Goal: Task Accomplishment & Management: Use online tool/utility

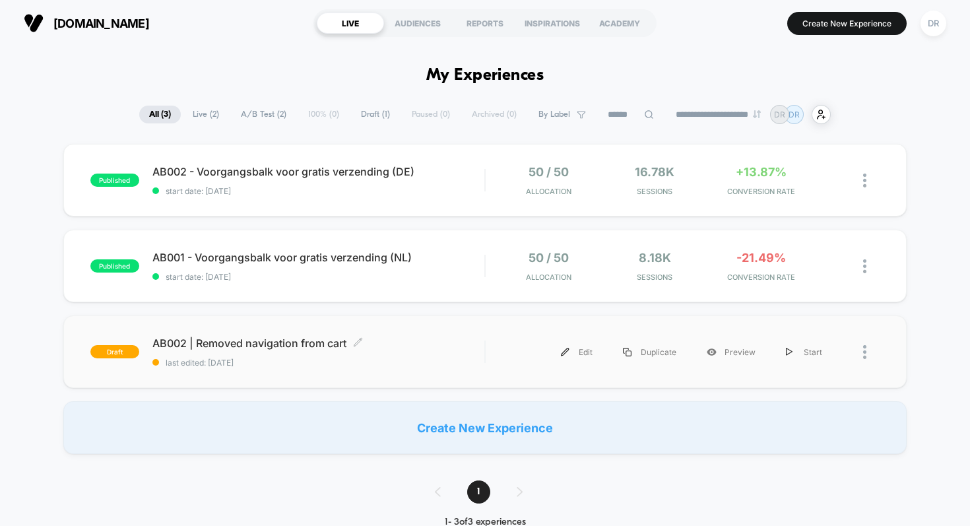
click at [428, 358] on span "last edited: [DATE]" at bounding box center [318, 363] width 333 height 10
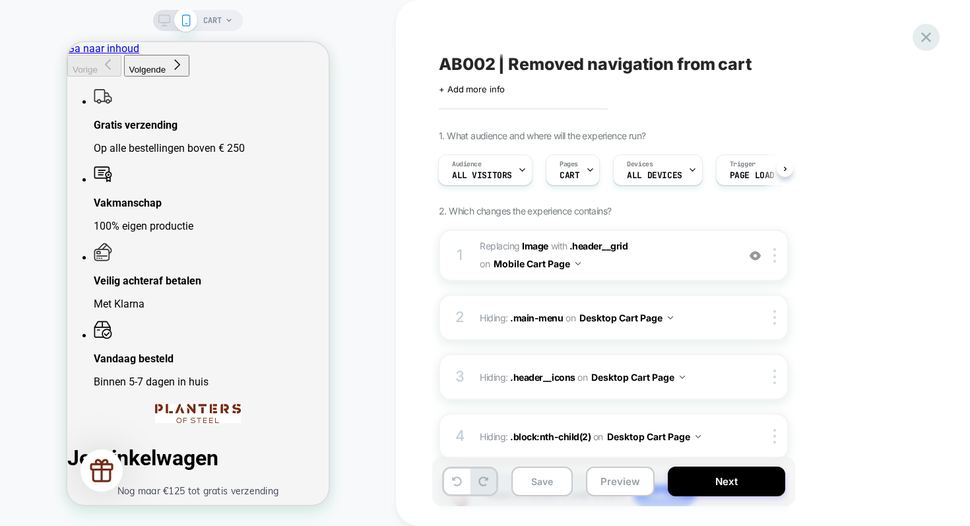
click at [928, 30] on icon at bounding box center [926, 37] width 18 height 18
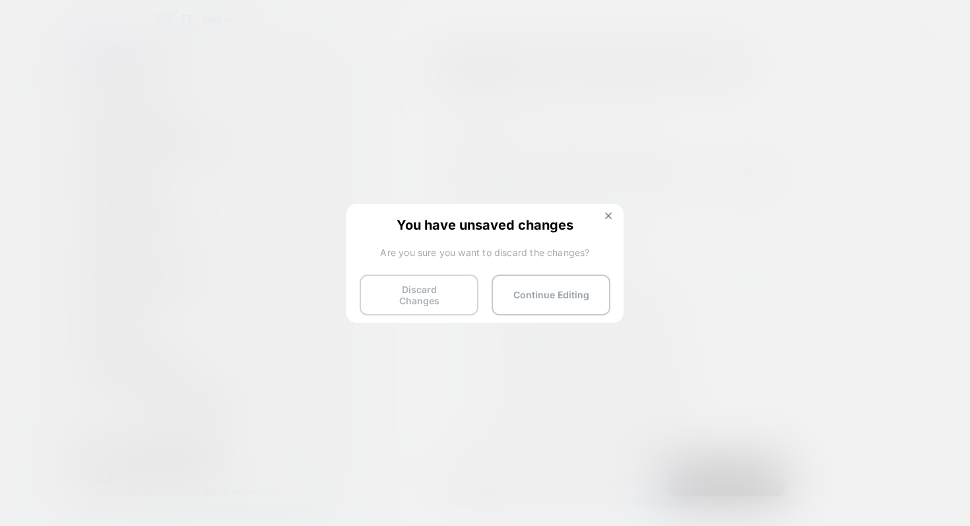
click at [411, 299] on button "Discard Changes" at bounding box center [419, 295] width 119 height 41
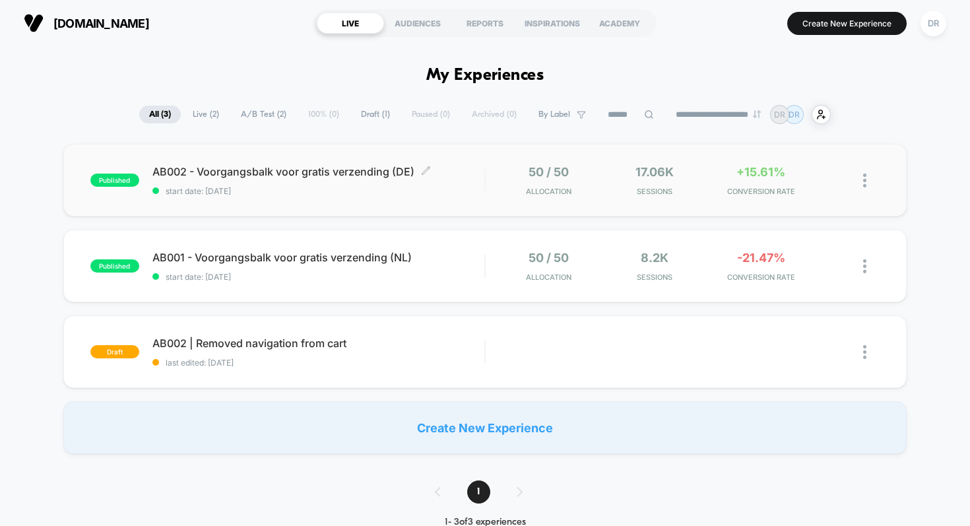
click at [393, 181] on div "AB002 - Voorgangsbalk voor gratis verzending (DE) Click to edit experience deta…" at bounding box center [318, 180] width 333 height 31
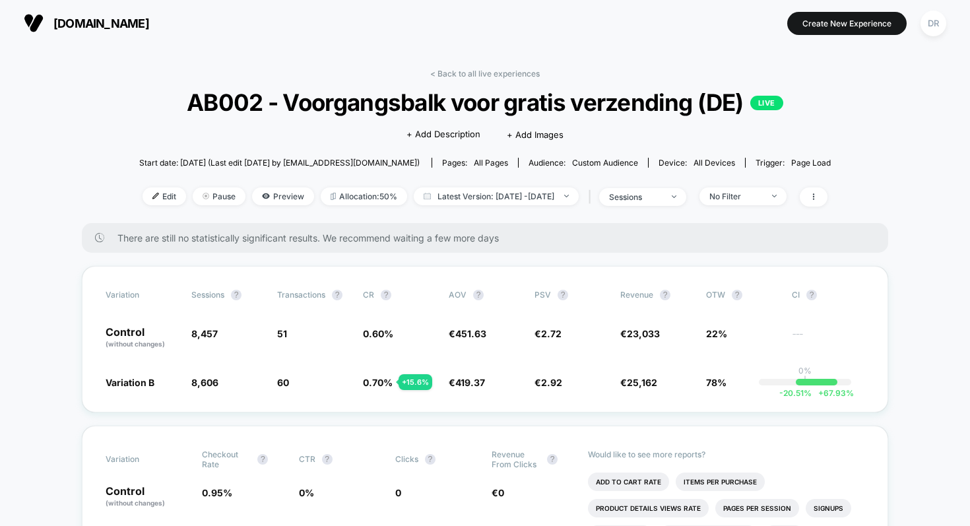
click at [465, 244] on div "There are still no statistically significant results. We recommend waiting a fe…" at bounding box center [485, 238] width 807 height 30
click at [818, 194] on icon at bounding box center [814, 197] width 8 height 8
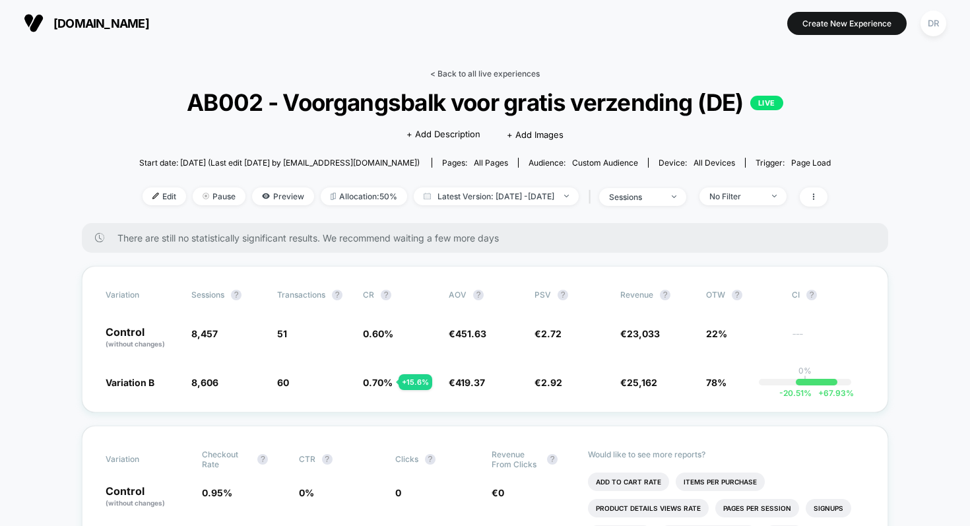
click at [499, 71] on link "< Back to all live experiences" at bounding box center [485, 74] width 110 height 10
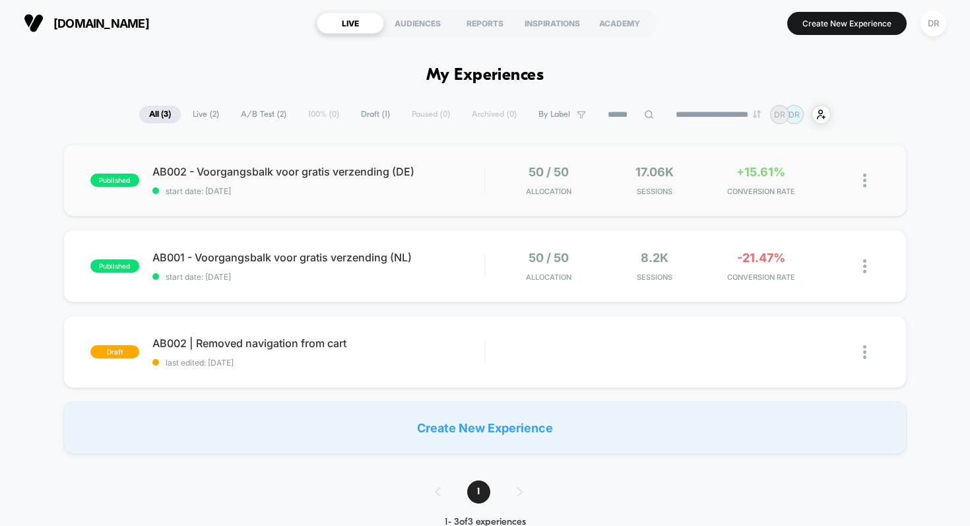
click at [867, 176] on div at bounding box center [871, 180] width 17 height 31
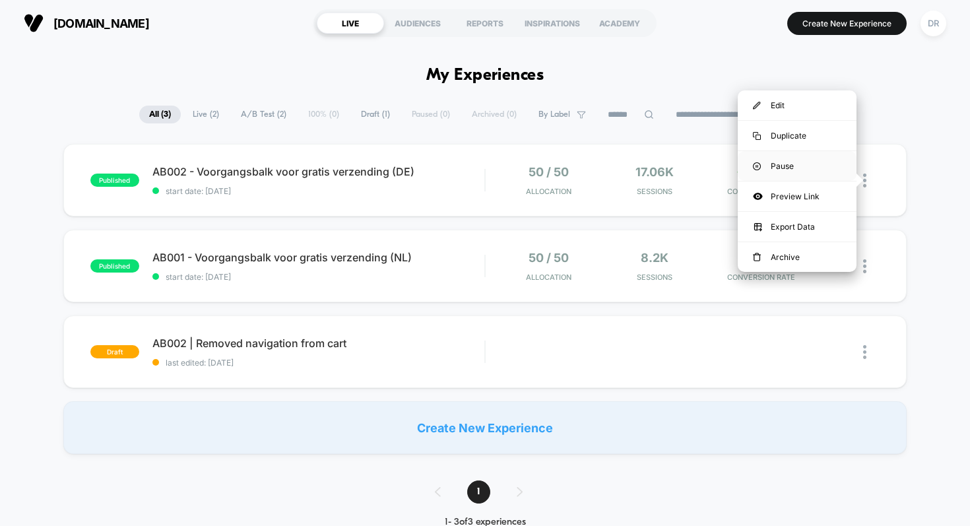
click at [777, 170] on div "Pause" at bounding box center [797, 166] width 119 height 30
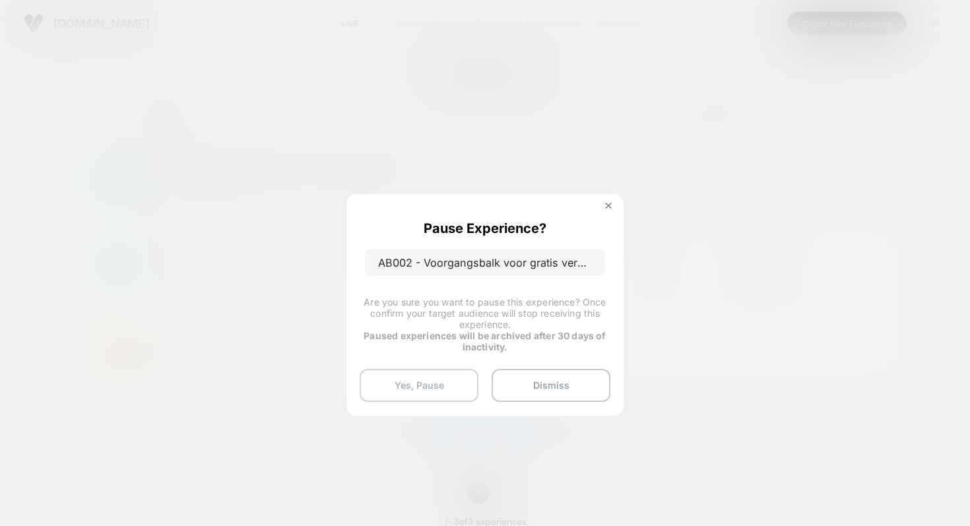
click at [445, 376] on button "Yes, Pause" at bounding box center [419, 385] width 119 height 33
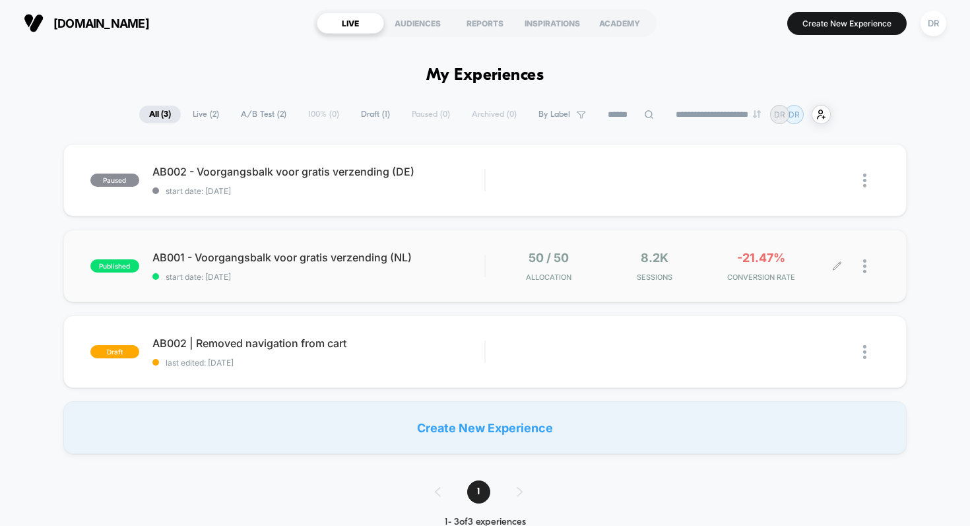
click at [867, 263] on div at bounding box center [871, 266] width 17 height 31
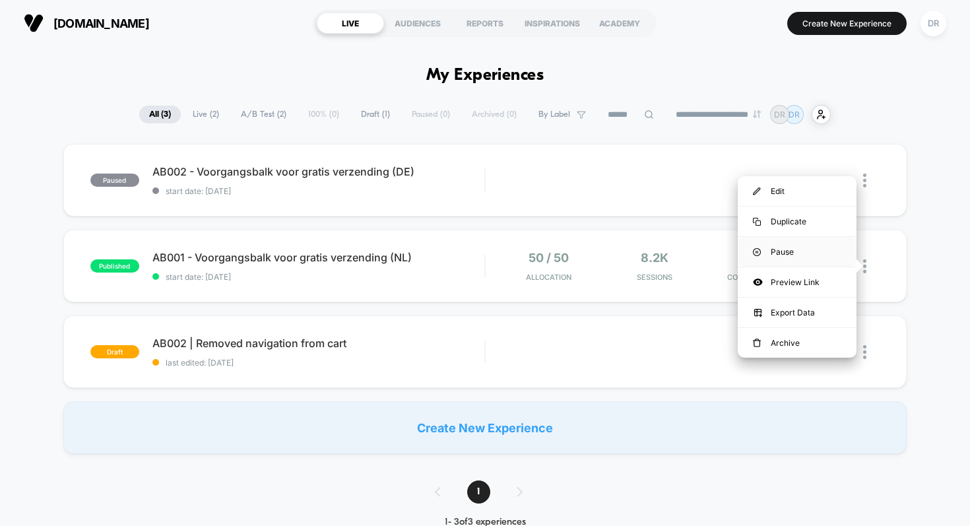
click at [794, 255] on div "Pause" at bounding box center [797, 252] width 119 height 30
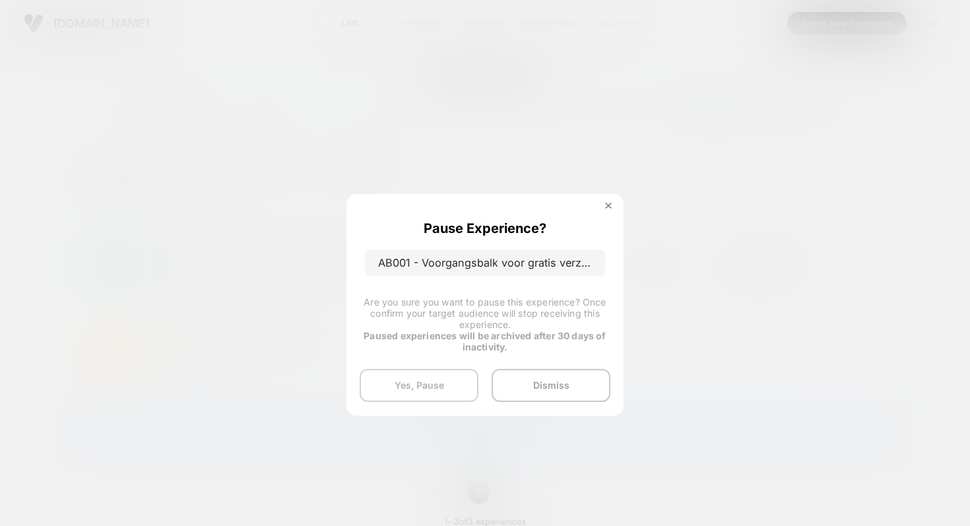
click at [428, 376] on button "Yes, Pause" at bounding box center [419, 385] width 119 height 33
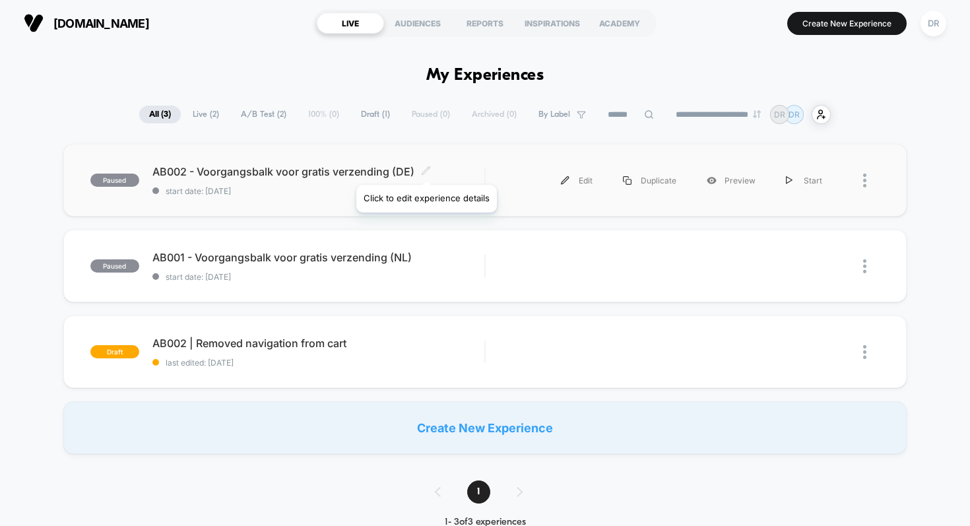
click at [426, 168] on icon at bounding box center [426, 171] width 10 height 10
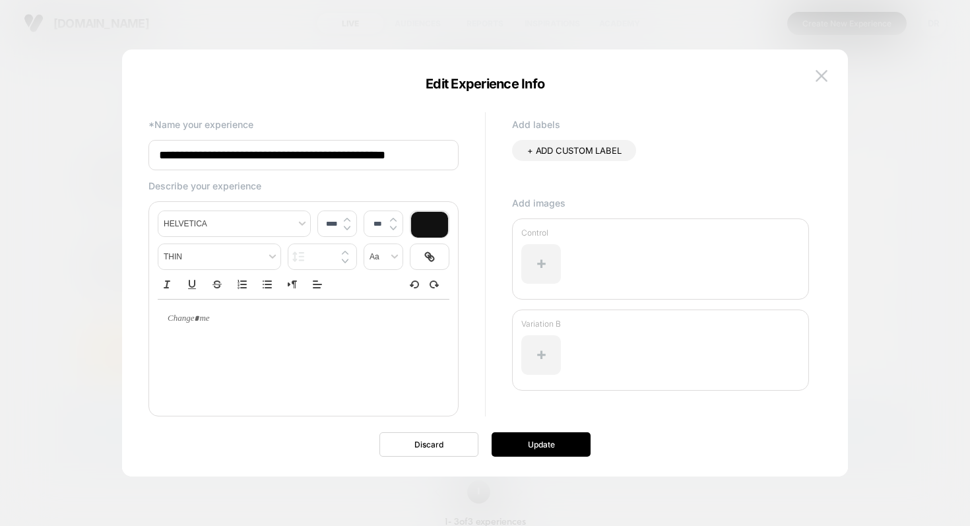
click at [195, 156] on input "**********" at bounding box center [304, 155] width 310 height 30
type input "**********"
click at [521, 445] on button "Update" at bounding box center [541, 444] width 99 height 24
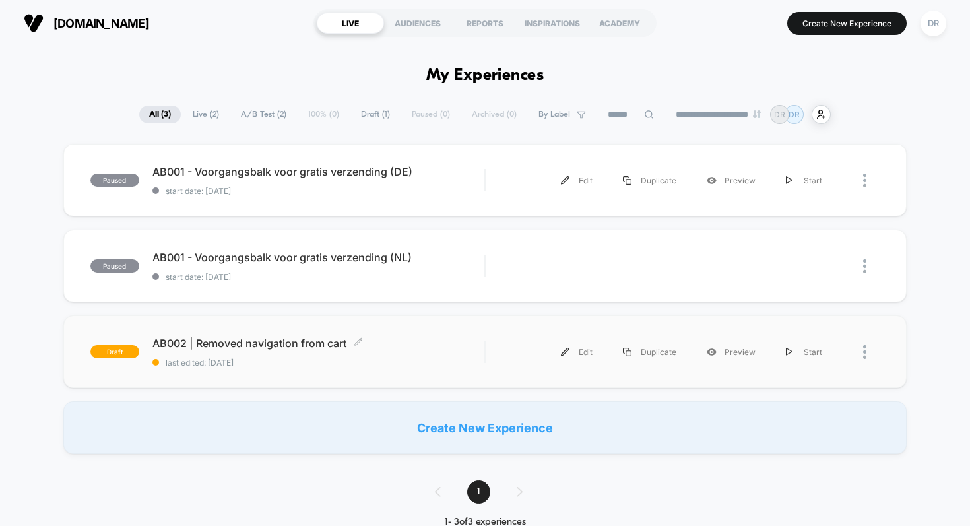
click at [321, 337] on span "AB002 | Removed navigation from cart Click to edit experience details" at bounding box center [318, 343] width 333 height 13
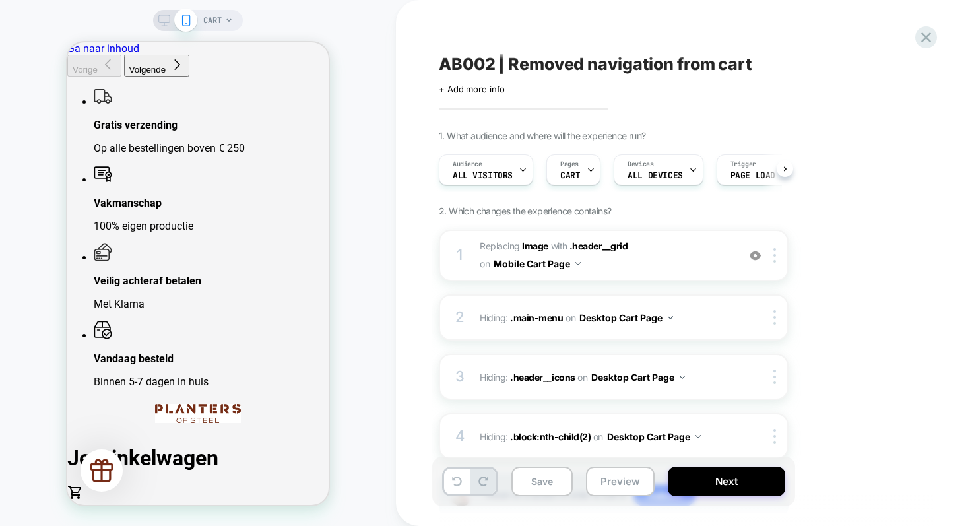
scroll to position [0, 1]
click at [167, 23] on icon at bounding box center [164, 21] width 12 height 12
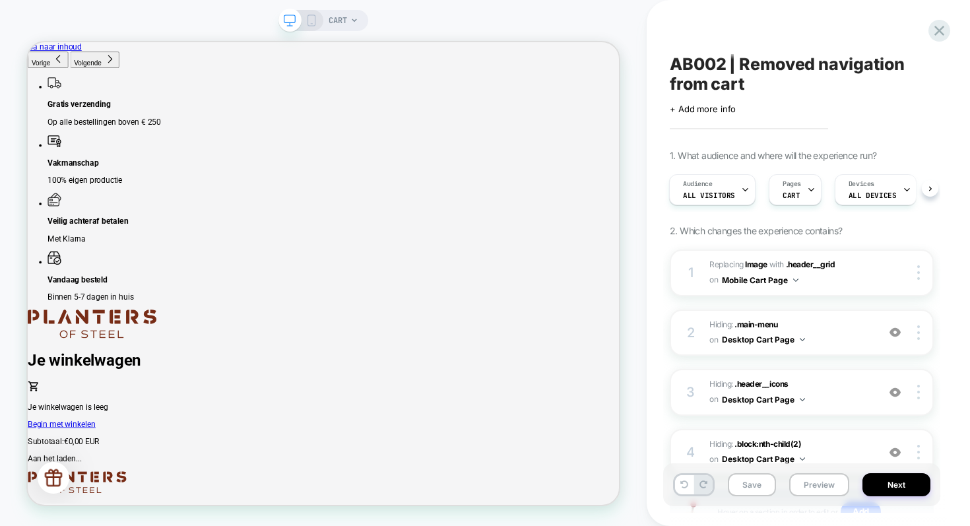
scroll to position [0, 1]
click at [310, 20] on icon at bounding box center [312, 21] width 12 height 12
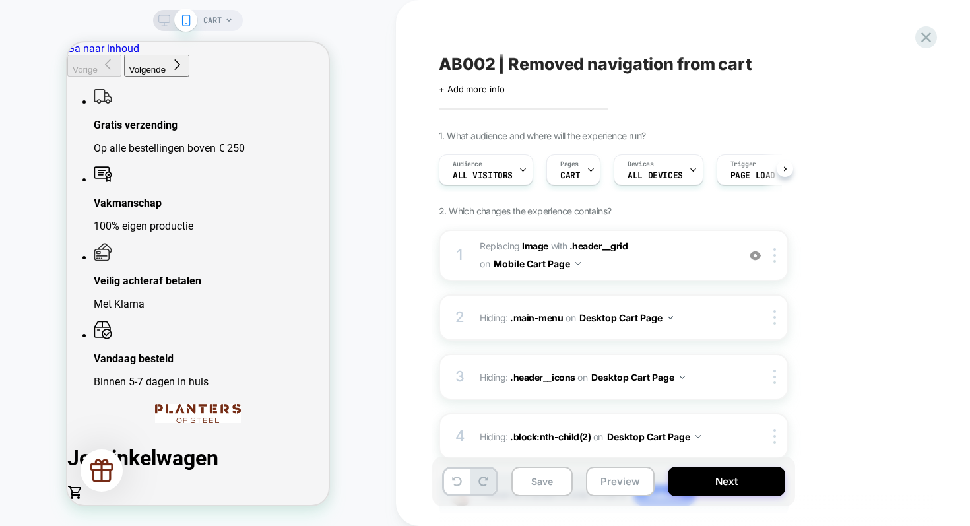
scroll to position [0, 1]
click at [236, 13] on div "CART" at bounding box center [198, 20] width 90 height 21
click at [220, 20] on span "CART" at bounding box center [212, 20] width 18 height 21
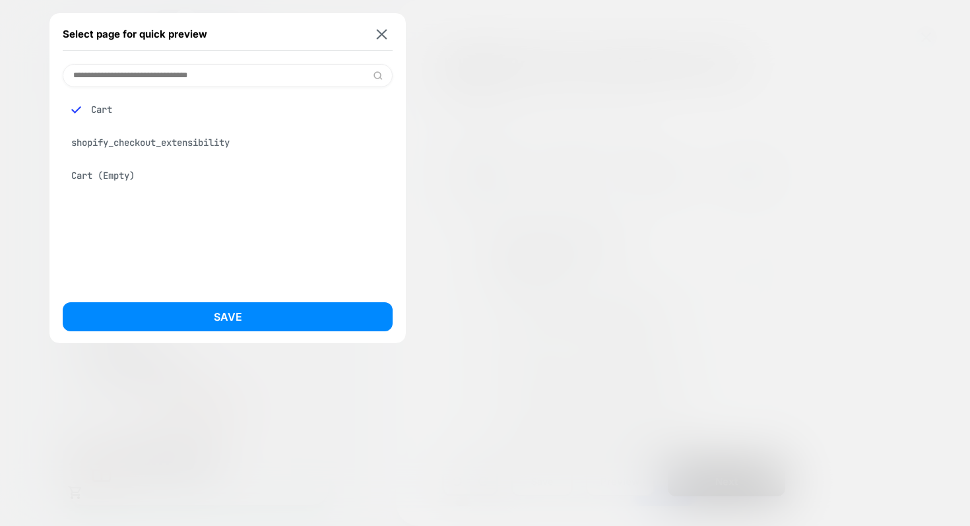
click at [391, 37] on div "Select page for quick preview" at bounding box center [228, 34] width 330 height 33
click at [382, 30] on img at bounding box center [382, 34] width 11 height 10
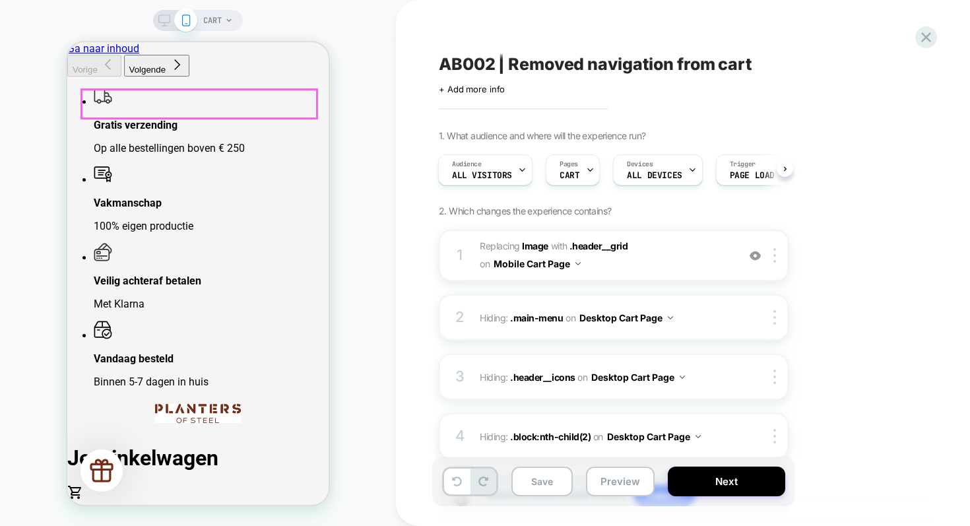
click at [216, 404] on img at bounding box center [198, 413] width 86 height 19
click at [205, 404] on img at bounding box center [198, 413] width 86 height 19
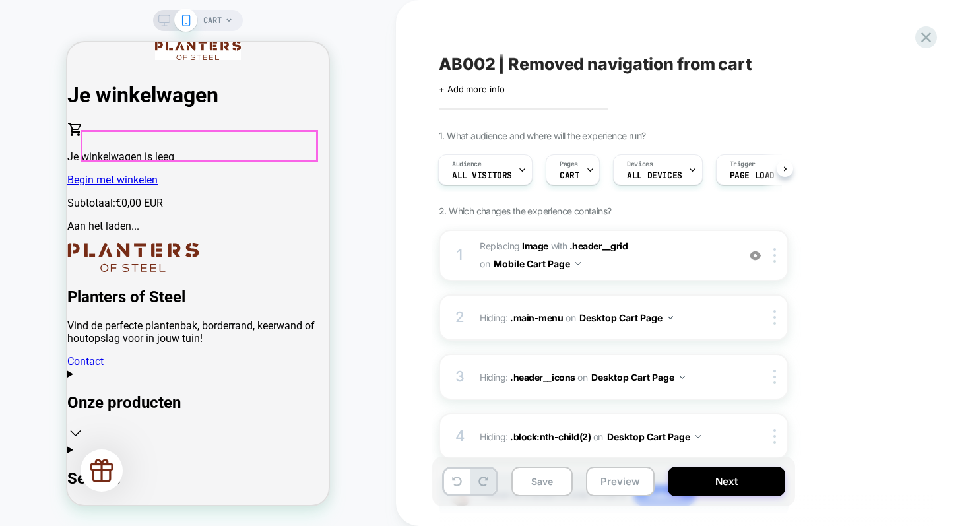
scroll to position [0, 0]
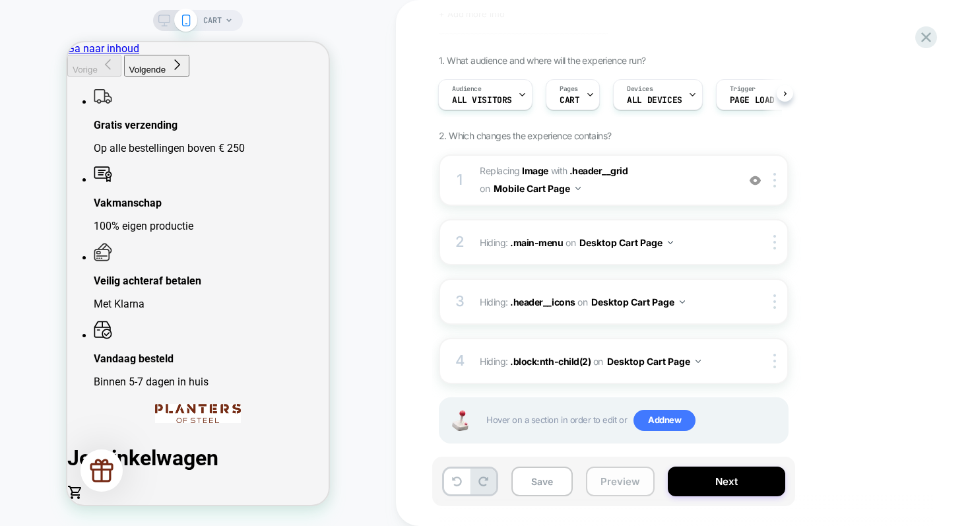
click at [618, 477] on button "Preview" at bounding box center [620, 482] width 69 height 30
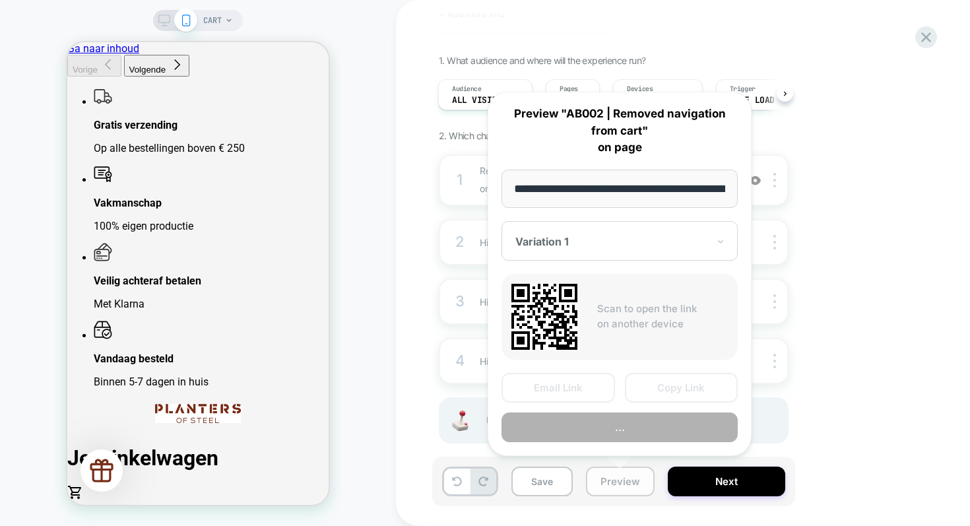
scroll to position [0, 50]
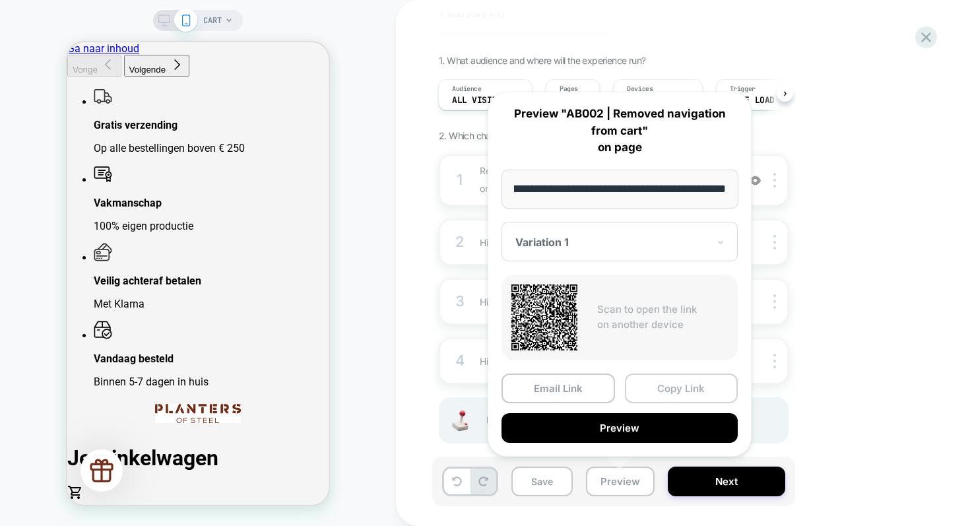
click at [671, 391] on button "Copy Link" at bounding box center [682, 389] width 114 height 30
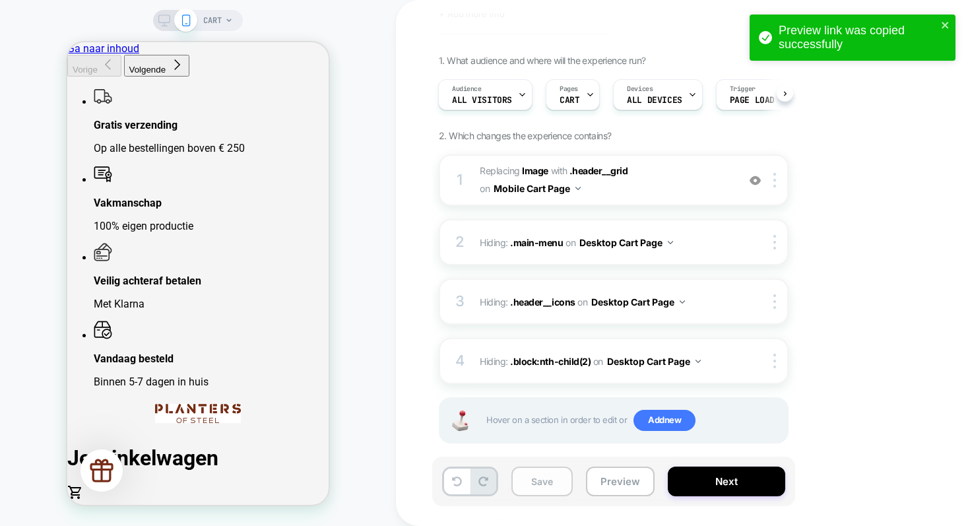
click at [544, 481] on button "Save" at bounding box center [542, 482] width 61 height 30
click at [732, 479] on button "Next" at bounding box center [726, 482] width 117 height 30
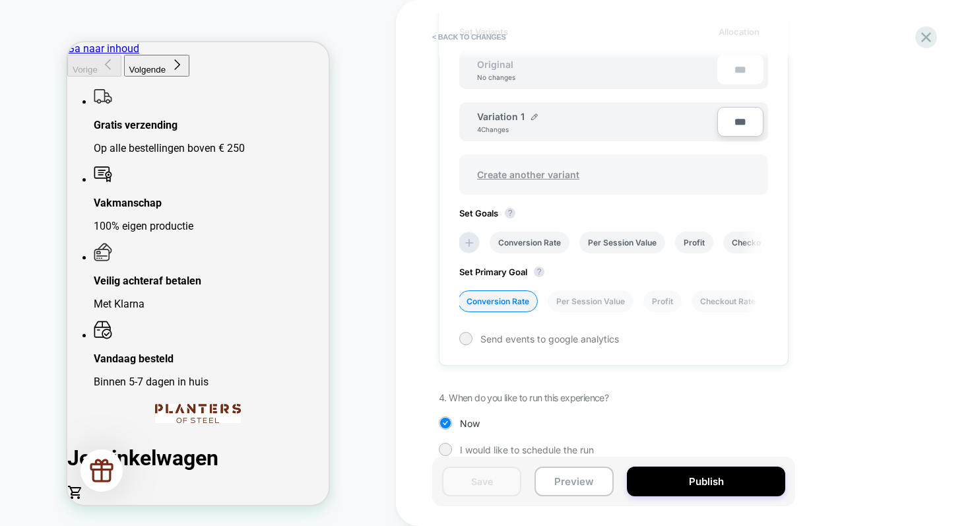
scroll to position [445, 0]
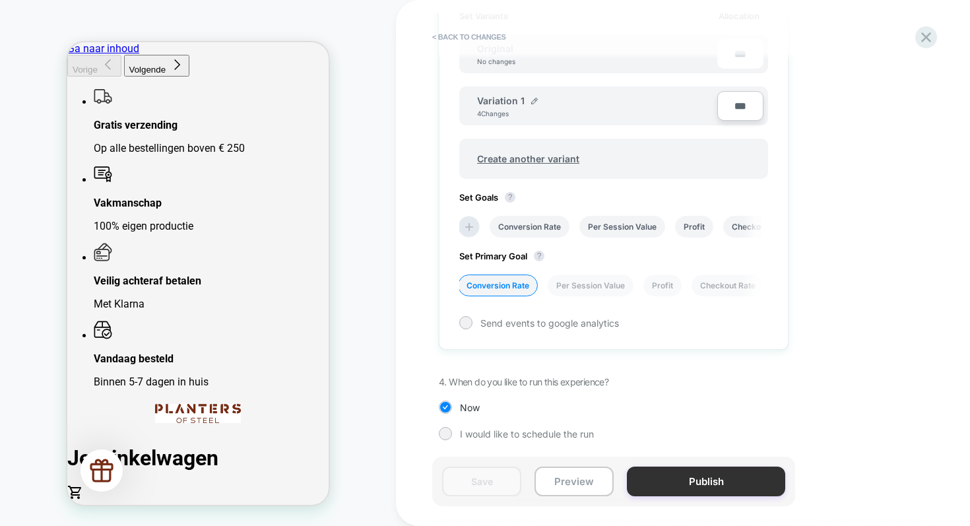
click at [691, 481] on button "Publish" at bounding box center [706, 482] width 158 height 30
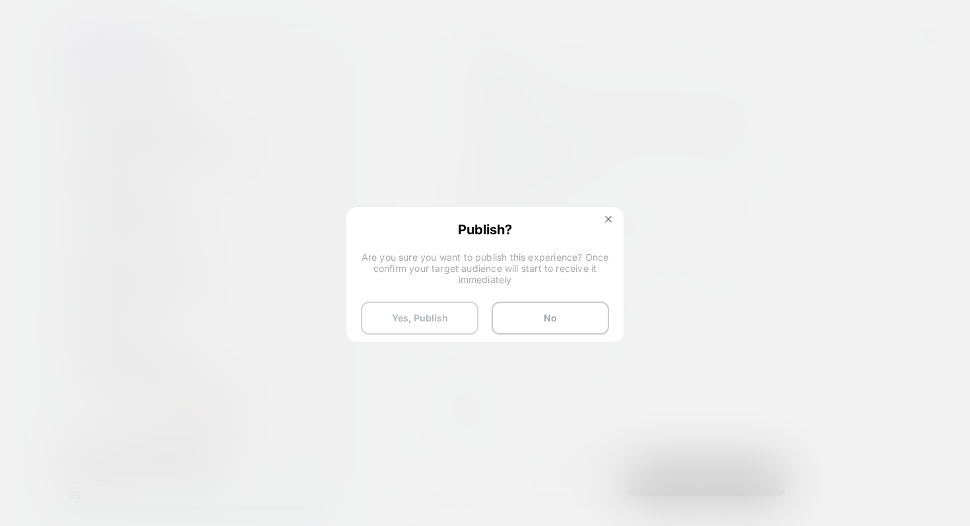
click at [433, 317] on button "Yes, Publish" at bounding box center [419, 318] width 117 height 33
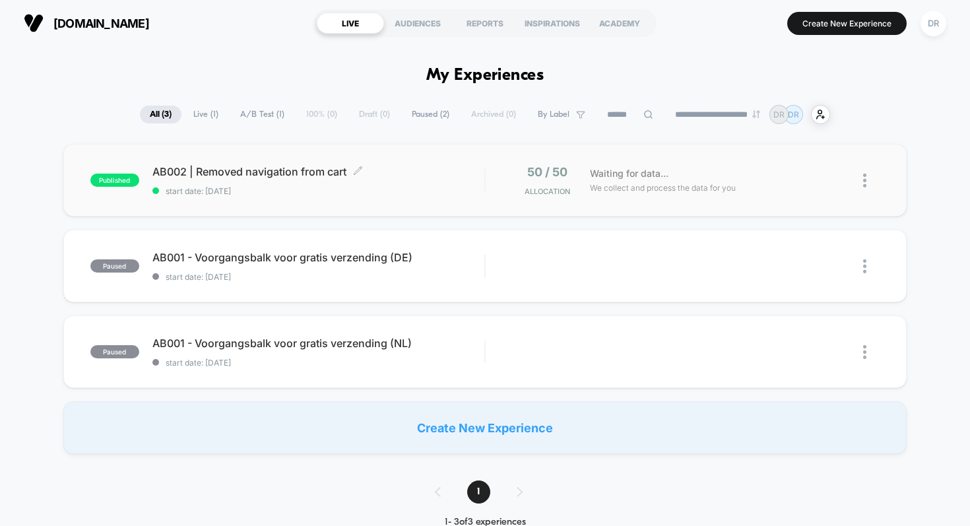
click at [342, 190] on span "start date: 25/09/2025" at bounding box center [318, 191] width 333 height 10
